Goal: Task Accomplishment & Management: Manage account settings

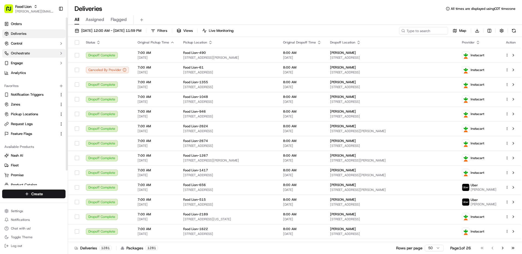
click at [35, 53] on button "Orchestrate" at bounding box center [33, 53] width 63 height 9
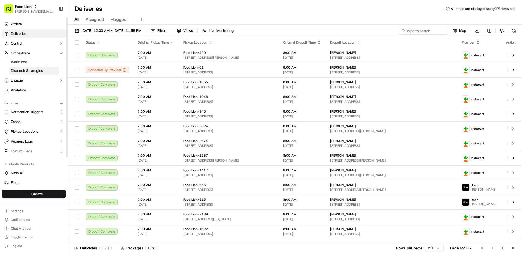
click at [34, 69] on span "Dispatch Strategies" at bounding box center [27, 70] width 32 height 5
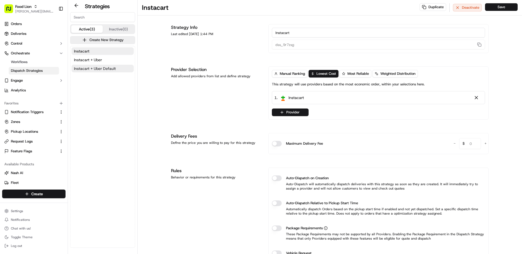
click at [91, 71] on button "Instacart + Uber Default" at bounding box center [102, 69] width 62 height 8
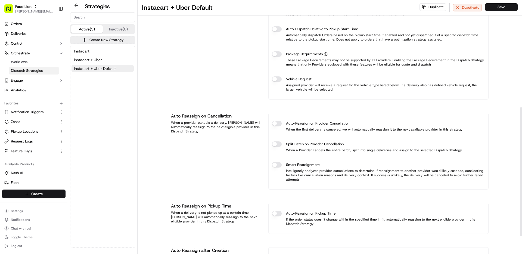
scroll to position [247, 0]
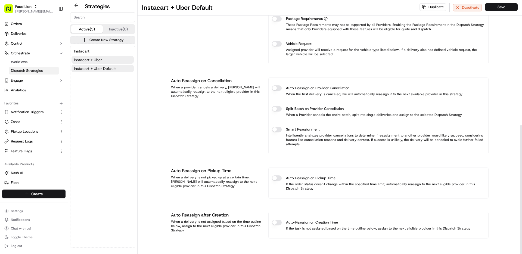
click at [111, 57] on button "Instacart + Uber" at bounding box center [102, 60] width 62 height 8
click at [110, 49] on button "Instacart" at bounding box center [102, 51] width 62 height 8
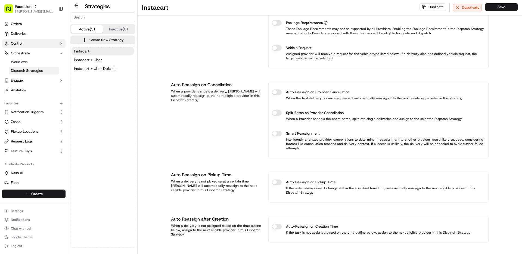
scroll to position [209, 0]
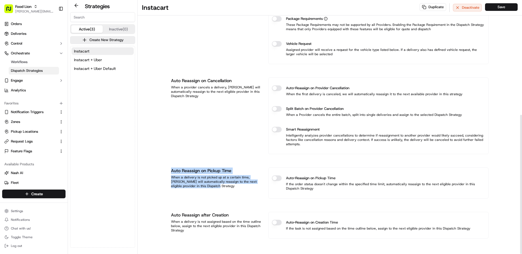
drag, startPoint x: 201, startPoint y: 187, endPoint x: 168, endPoint y: 168, distance: 38.0
click at [168, 168] on div "Strategy Info Last edited May 29, 2025 1:44 PM Instacart dss_9r7zsg Provider Se…" at bounding box center [330, 30] width 326 height 448
click at [191, 132] on div "Auto Reassign on Cancellation When a provider cancels a delivery, Nash will aut…" at bounding box center [216, 115] width 91 height 77
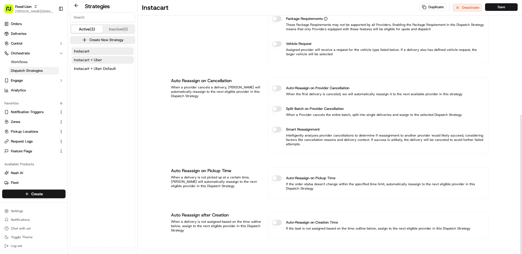
click at [112, 62] on button "Instacart + Uber" at bounding box center [102, 60] width 62 height 8
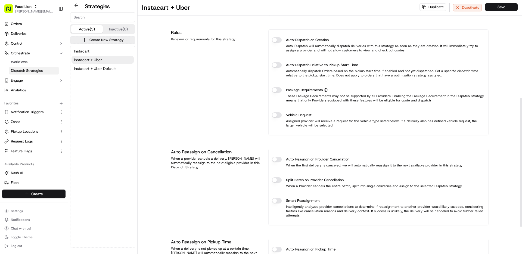
scroll to position [201, 0]
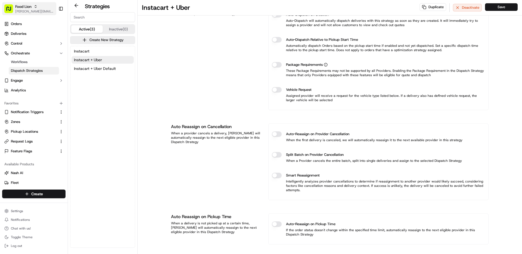
click at [23, 5] on span "Food Lion" at bounding box center [23, 6] width 16 height 5
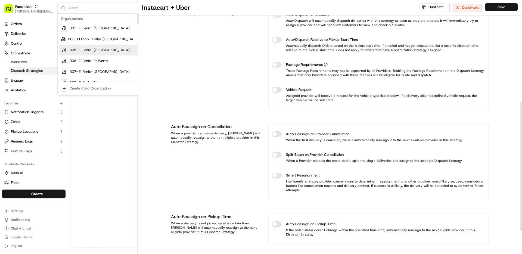
click at [167, 68] on div "Strategy Info Last edited Aug 08, 2025 1:30 PM Instacart + Uber dss_4E6jkp This…" at bounding box center [330, 57] width 326 height 485
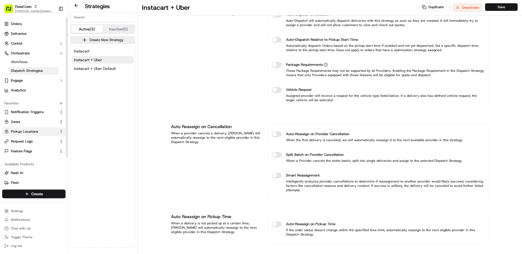
click at [21, 132] on span "Pickup Locations" at bounding box center [24, 131] width 27 height 5
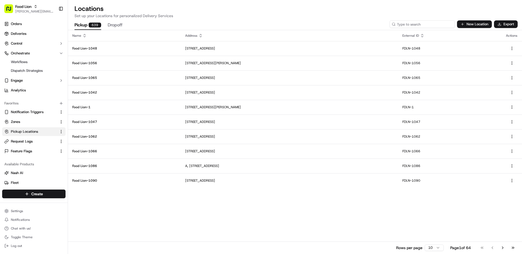
click at [420, 26] on input at bounding box center [421, 24] width 65 height 8
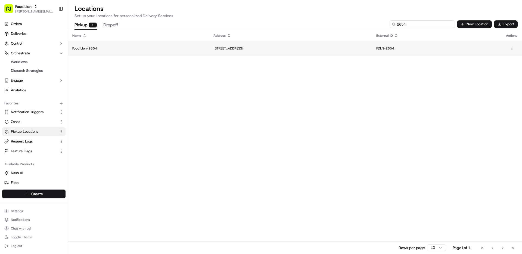
type input "2654"
click at [144, 46] on p "Food Lion-2654" at bounding box center [138, 48] width 132 height 4
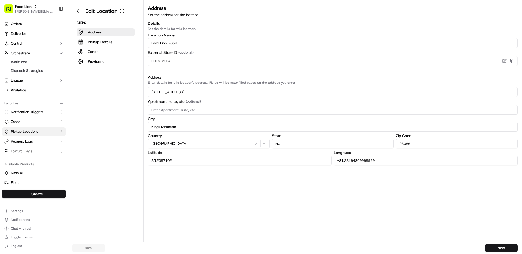
click at [105, 57] on div "Steps Address Pickup Details Zones Providers" at bounding box center [105, 43] width 67 height 45
click at [105, 61] on button "Providers" at bounding box center [106, 62] width 58 height 8
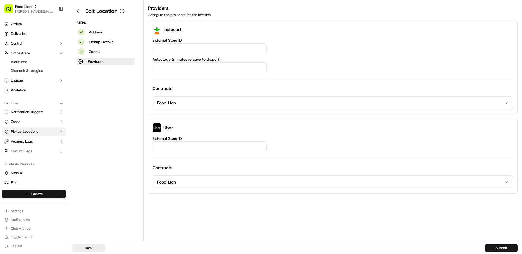
click at [107, 55] on div "Steps Address Pickup Details Zones Providers" at bounding box center [105, 43] width 67 height 45
click at [107, 52] on button "Zones" at bounding box center [106, 52] width 58 height 8
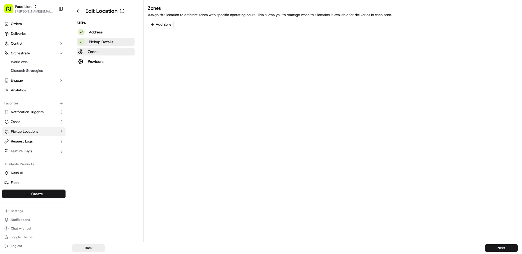
click at [109, 43] on p "Pickup Details" at bounding box center [101, 41] width 24 height 5
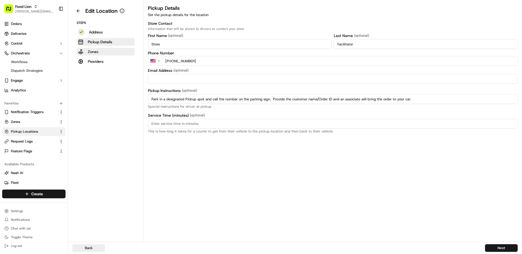
click at [107, 51] on button "Zones" at bounding box center [106, 52] width 58 height 8
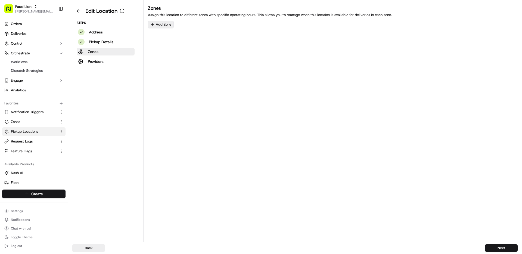
click at [163, 26] on button "Add Zone" at bounding box center [161, 25] width 26 height 8
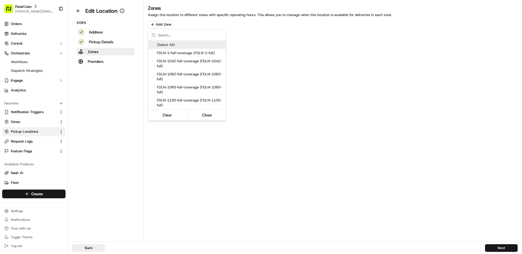
click at [276, 41] on html "Food Lion matt@usenash.com Toggle Sidebar Orders Deliveries Control Orchestrate…" at bounding box center [261, 127] width 522 height 254
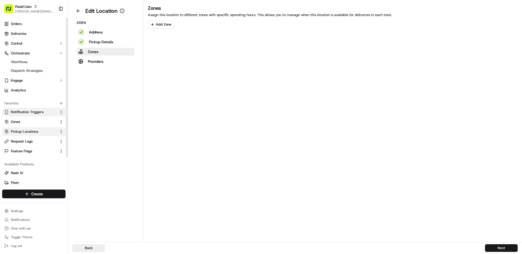
click at [30, 113] on span "Notification Triggers" at bounding box center [27, 112] width 33 height 5
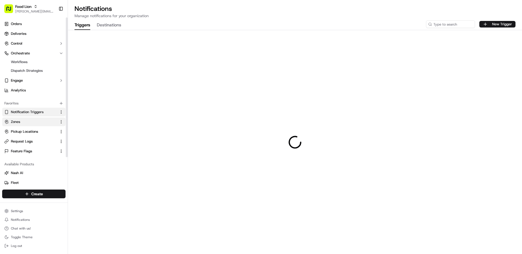
click at [28, 121] on link "Zones" at bounding box center [30, 121] width 52 height 5
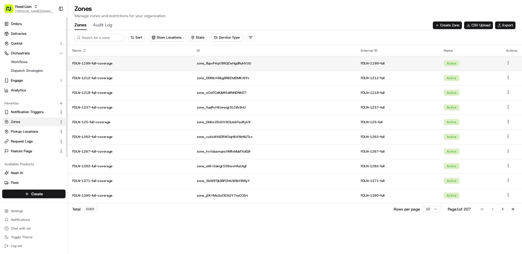
click at [125, 66] on td "FDLN-1199-full-coverage" at bounding box center [130, 63] width 124 height 15
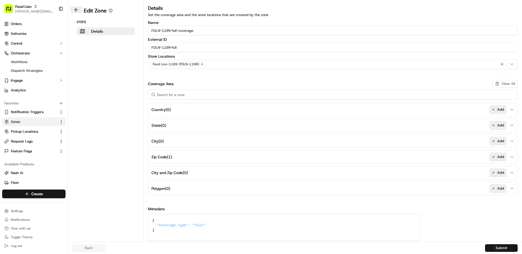
click at [75, 11] on button at bounding box center [76, 10] width 13 height 7
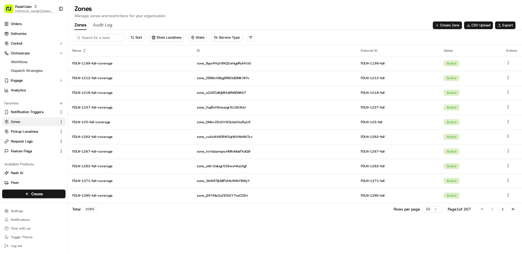
click at [313, 24] on div "Zones Audit Log Create Zone CSV Upload Export" at bounding box center [294, 25] width 441 height 9
click at [452, 25] on button "Create Zone" at bounding box center [447, 25] width 29 height 8
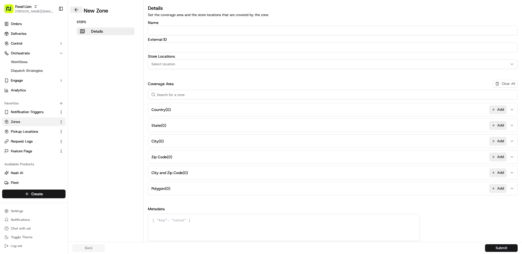
click at [80, 12] on button at bounding box center [76, 10] width 13 height 7
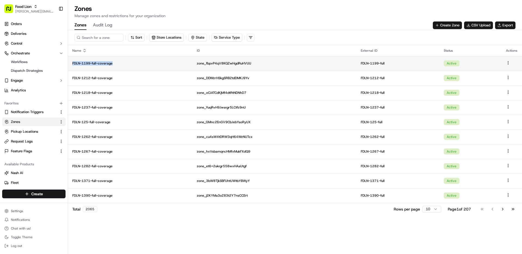
drag, startPoint x: 117, startPoint y: 67, endPoint x: 73, endPoint y: 63, distance: 44.2
click at [73, 63] on td "FDLN-1199-full-coverage" at bounding box center [130, 63] width 124 height 15
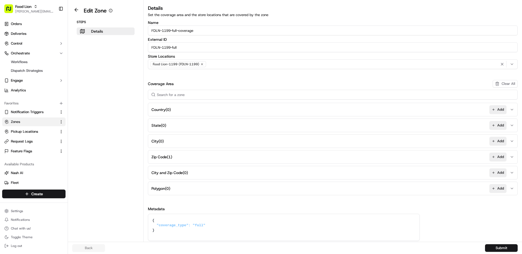
drag, startPoint x: 199, startPoint y: 30, endPoint x: 139, endPoint y: 30, distance: 60.1
click at [139, 30] on div "Edit Zone Steps Details Details Set the coverage area and the store locations t…" at bounding box center [295, 121] width 454 height 242
click at [74, 9] on button at bounding box center [76, 10] width 13 height 7
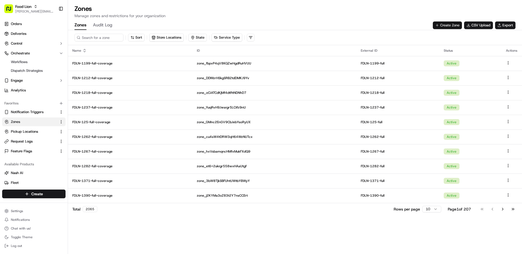
click at [450, 26] on button "Create Zone" at bounding box center [447, 25] width 29 height 8
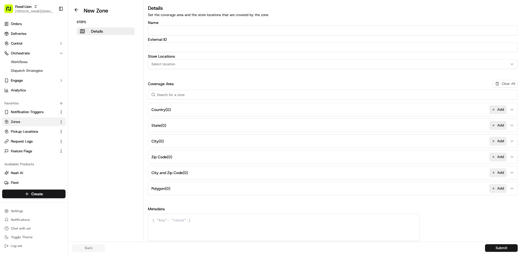
click at [174, 32] on input "Name" at bounding box center [333, 31] width 370 height 10
paste input "FDLN-1199-full-coverage"
type input "FDLN-1199-full-coverage"
click at [189, 48] on input "External ID" at bounding box center [333, 47] width 370 height 10
paste input "FDLN-1199-full-coverage"
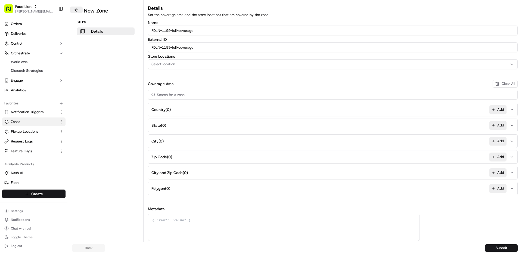
type input "FDLN-1199-full-coverage"
click at [76, 12] on button at bounding box center [76, 10] width 13 height 7
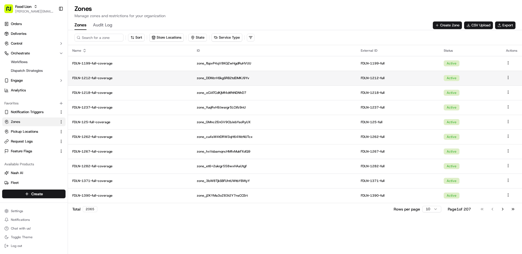
click at [110, 75] on td "FDLN-1212-full-coverage" at bounding box center [130, 78] width 124 height 15
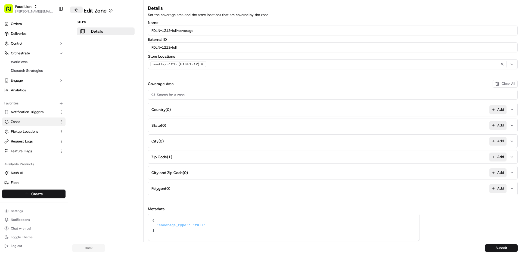
click at [77, 10] on button at bounding box center [76, 10] width 13 height 7
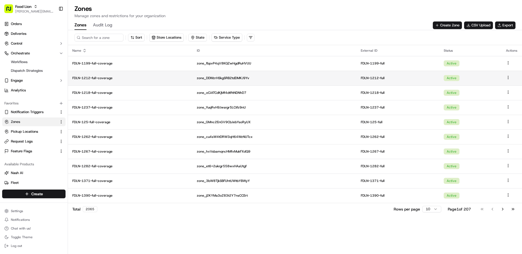
click at [124, 76] on p "FDLN-1212-full-coverage" at bounding box center [130, 78] width 116 height 4
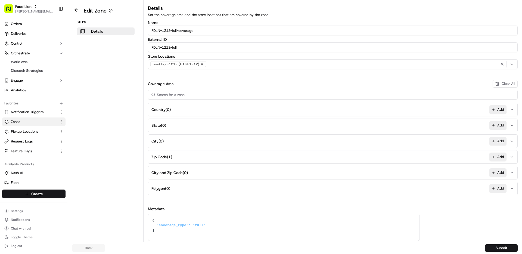
drag, startPoint x: 203, startPoint y: 32, endPoint x: 146, endPoint y: 32, distance: 56.5
click at [146, 32] on div "Details Set the coverage area and the store locations that are covered by the z…" at bounding box center [333, 122] width 378 height 236
click at [77, 9] on button at bounding box center [76, 10] width 13 height 7
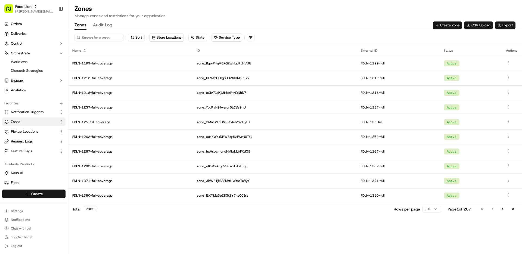
click at [443, 25] on button "Create Zone" at bounding box center [447, 25] width 29 height 8
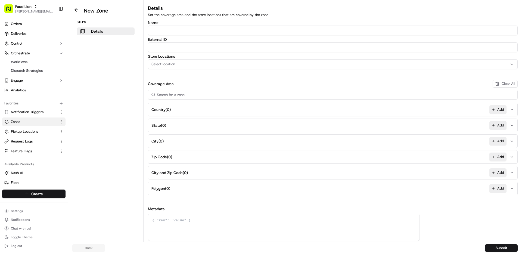
click at [187, 30] on input "Name" at bounding box center [333, 31] width 370 height 10
paste input "FDLN-1212-full-coverage"
click at [176, 30] on input "FDLN-1212-full-coverage" at bounding box center [333, 31] width 370 height 10
drag, startPoint x: 183, startPoint y: 31, endPoint x: 138, endPoint y: 31, distance: 44.8
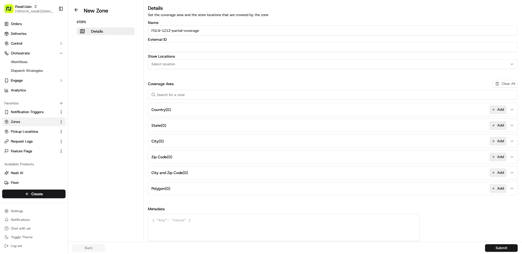
click at [138, 31] on div "New Zone Steps Details Details Set the coverage area and the store locations th…" at bounding box center [295, 121] width 454 height 242
type input "FDLN-1212-partial-coverage"
click at [160, 49] on input "External ID" at bounding box center [333, 47] width 370 height 10
paste input "FDLN-1212-partial"
type input "FDLN-1212-partial"
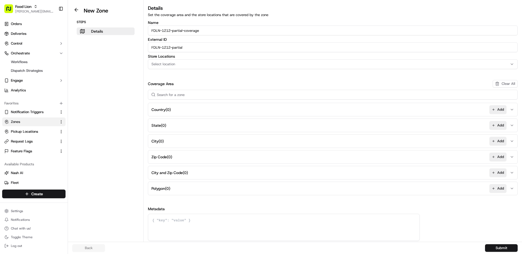
drag, startPoint x: 170, startPoint y: 31, endPoint x: 165, endPoint y: 31, distance: 5.4
click at [165, 31] on input "FDLN-1212-partial-coverage" at bounding box center [333, 31] width 370 height 10
type input "FDLN--partial-coverage"
click at [77, 11] on button at bounding box center [76, 10] width 13 height 7
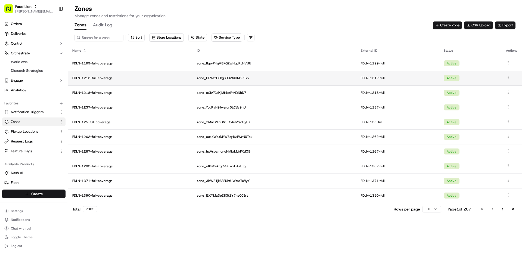
click at [110, 79] on p "FDLN-1212-full-coverage" at bounding box center [130, 78] width 116 height 4
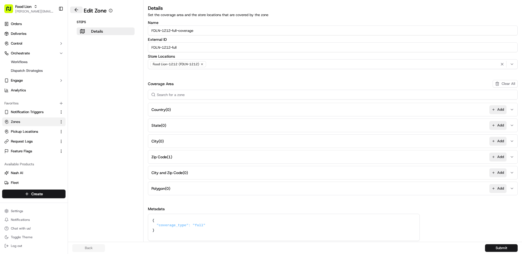
click at [73, 10] on button at bounding box center [76, 10] width 13 height 7
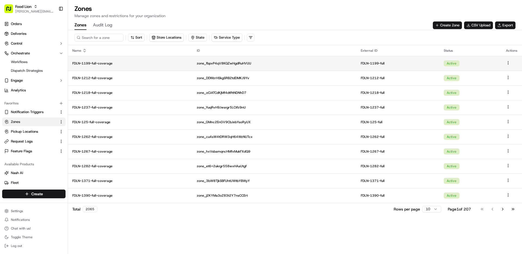
click at [105, 61] on p "FDLN-1199-full-coverage" at bounding box center [130, 63] width 116 height 4
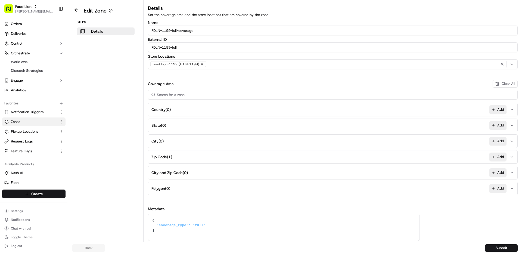
click at [201, 64] on icon "button" at bounding box center [201, 64] width 3 height 3
click at [76, 11] on button at bounding box center [76, 10] width 13 height 7
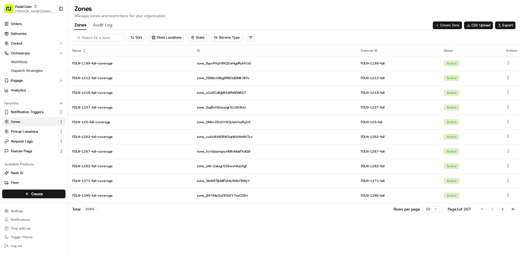
click at [442, 28] on button "Create Zone" at bounding box center [447, 25] width 29 height 8
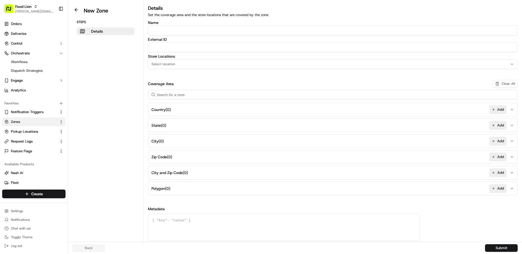
click at [179, 28] on input "Name" at bounding box center [333, 31] width 370 height 10
paste input "FDLN-1212-partial"
click at [167, 29] on input "FDLN-1212-partial" at bounding box center [333, 31] width 370 height 10
drag, startPoint x: 182, startPoint y: 32, endPoint x: 152, endPoint y: 32, distance: 30.2
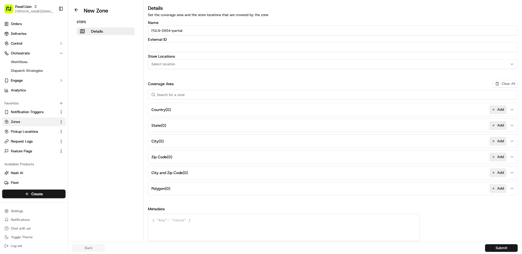
click at [152, 32] on input "FDLN-2654-partial" at bounding box center [333, 31] width 370 height 10
click at [190, 32] on input "FDLN-2654-partial" at bounding box center [333, 31] width 370 height 10
drag, startPoint x: 208, startPoint y: 32, endPoint x: 144, endPoint y: 32, distance: 63.9
click at [144, 32] on div "Details Set the coverage area and the store locations that are covered by the z…" at bounding box center [333, 122] width 378 height 236
type input "FDLN-2654-partial-coverage"
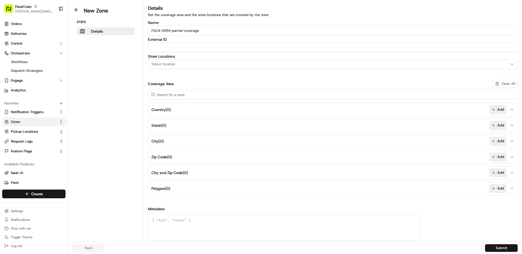
click at [167, 49] on input "External ID" at bounding box center [333, 47] width 370 height 10
paste input "FDLN-2654-partial-coverage"
drag, startPoint x: 203, startPoint y: 49, endPoint x: 190, endPoint y: 48, distance: 13.0
click at [191, 49] on input "FDLN-2654-partial-coverage" at bounding box center [333, 47] width 370 height 10
type input "FDLN-2654-partial"
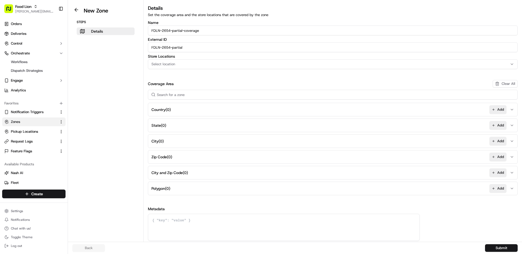
click at [185, 66] on div "Select location" at bounding box center [332, 64] width 367 height 5
type input "FDLN-2654"
click at [181, 83] on span "Food Lion-2654 (FDLN-2654)" at bounding box center [190, 85] width 67 height 5
click at [119, 75] on html "Food Lion matt@usenash.com Toggle Sidebar Orders Deliveries Control Orchestrate…" at bounding box center [261, 127] width 522 height 254
click at [175, 168] on button "City and Zip Code ( 0 ) Add" at bounding box center [332, 172] width 367 height 13
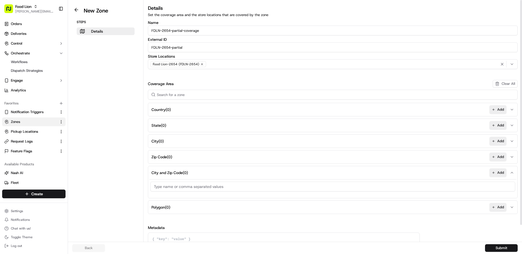
click at [177, 170] on span "City and Zip Code ( 0 )" at bounding box center [169, 172] width 36 height 5
click at [177, 150] on button "Zip Code ( 0 ) Add" at bounding box center [332, 156] width 367 height 13
click at [177, 169] on input at bounding box center [332, 171] width 365 height 10
paste input "28086"
type input "28086"
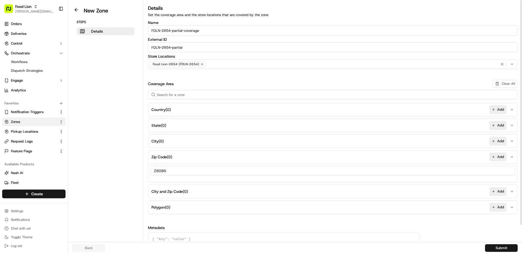
click at [124, 142] on aside "New Zone Steps Details" at bounding box center [106, 121] width 76 height 242
click at [244, 172] on input "28086" at bounding box center [332, 171] width 365 height 10
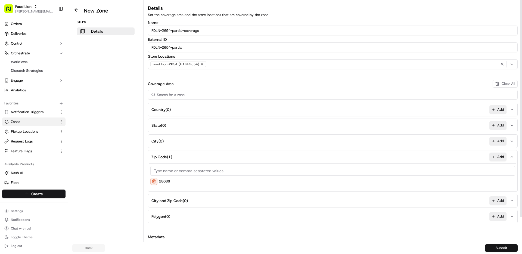
click at [491, 246] on button "Submit" at bounding box center [501, 248] width 33 height 8
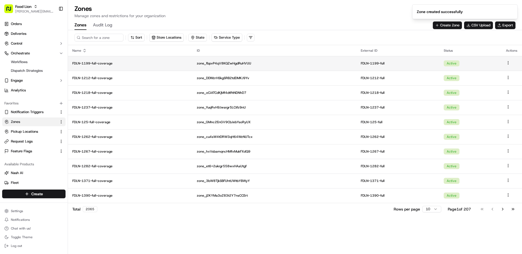
click at [102, 64] on p "FDLN-1199-full-coverage" at bounding box center [130, 63] width 116 height 4
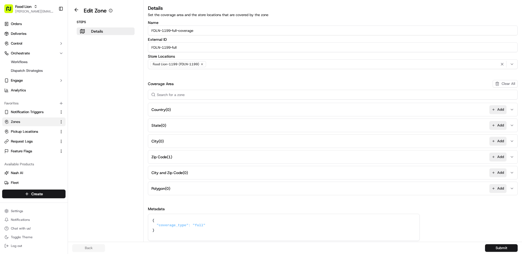
drag, startPoint x: 158, startPoint y: 232, endPoint x: 144, endPoint y: 213, distance: 23.3
click at [144, 213] on div "Details Set the coverage area and the store locations that are covered by the z…" at bounding box center [333, 122] width 378 height 236
click at [77, 10] on button at bounding box center [76, 10] width 13 height 7
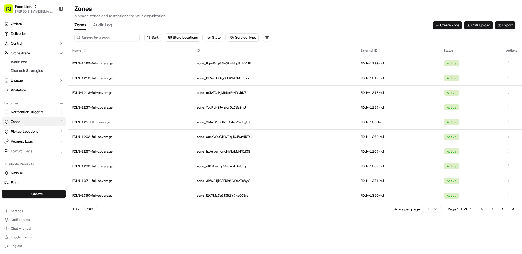
click at [114, 39] on input at bounding box center [106, 38] width 65 height 8
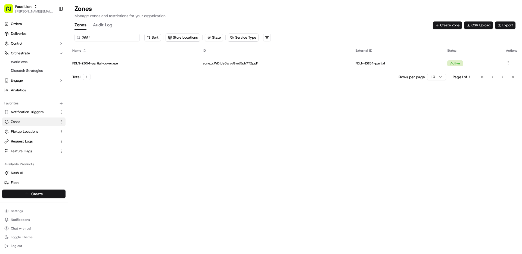
type input "2654"
click at [107, 64] on p "FDLN-2654-partial-coverage" at bounding box center [133, 63] width 122 height 4
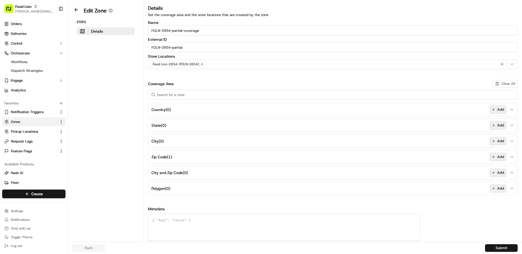
click at [178, 226] on textarea at bounding box center [283, 227] width 271 height 27
paste textarea "{ "coverage_type": "full" }"
click at [199, 225] on textarea "{ "coverage_type": "full" }" at bounding box center [283, 227] width 271 height 27
type textarea "{ "coverage_type": "partial" }"
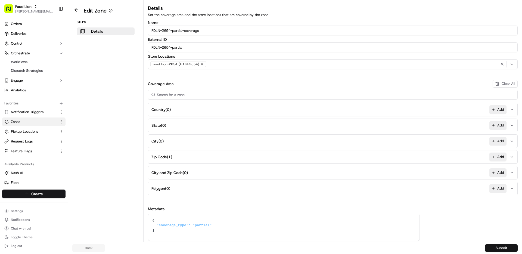
click at [502, 248] on button "Submit" at bounding box center [501, 248] width 33 height 8
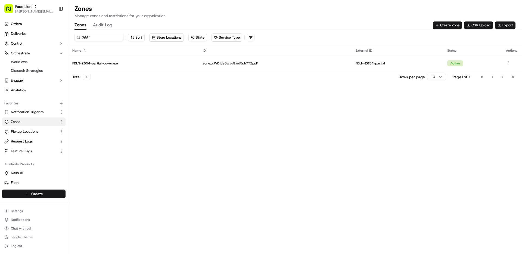
click at [143, 113] on div "2654 Sort Store Locations State Service Type Name ID External ID Status Actions…" at bounding box center [295, 142] width 454 height 224
